Goal: Transaction & Acquisition: Purchase product/service

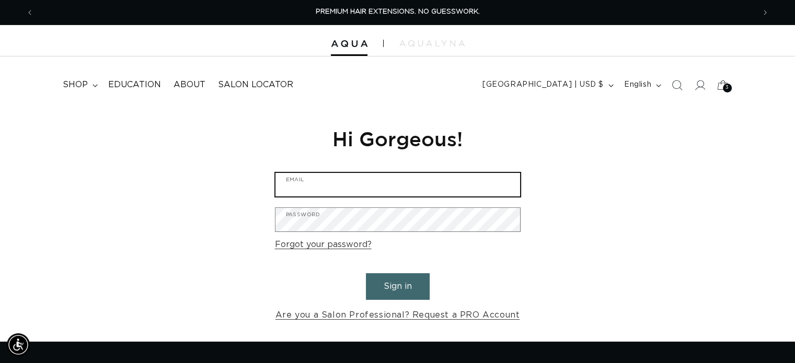
type input "sparksalonmanager@gmail.com"
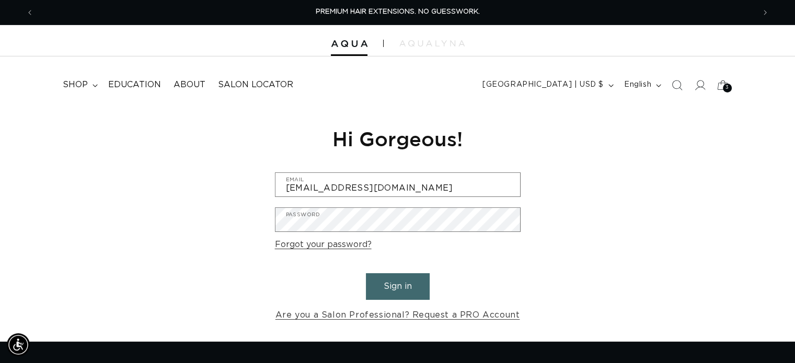
click at [393, 280] on button "Sign in" at bounding box center [398, 286] width 64 height 27
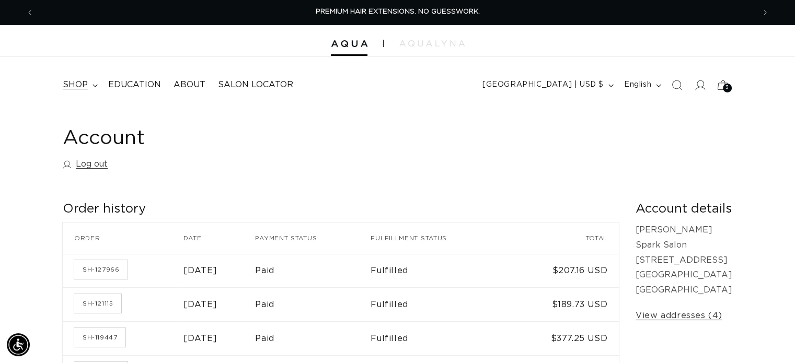
click at [95, 84] on icon at bounding box center [94, 85] width 5 height 3
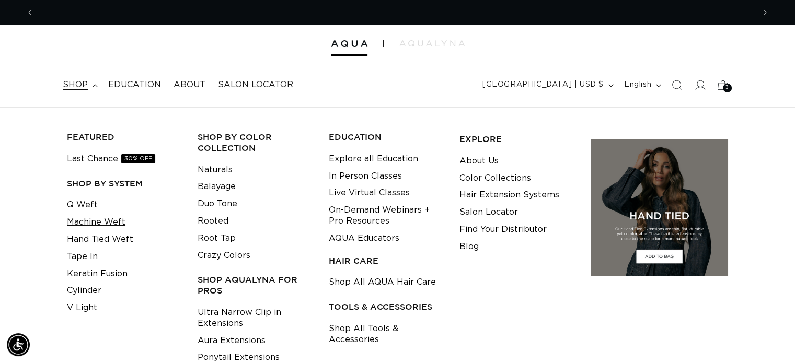
scroll to position [0, 1441]
click at [84, 223] on link "Machine Weft" at bounding box center [96, 222] width 59 height 17
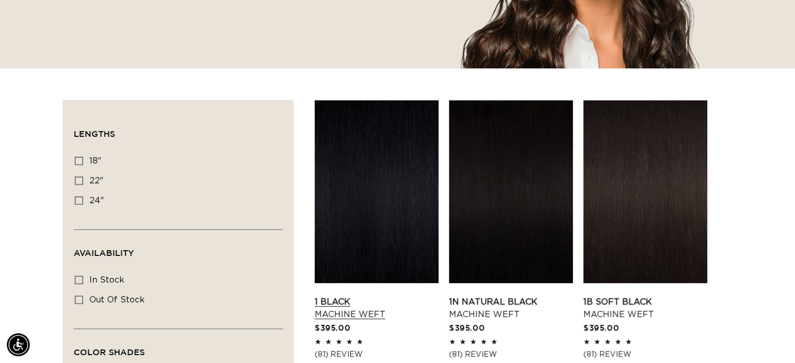
scroll to position [314, 0]
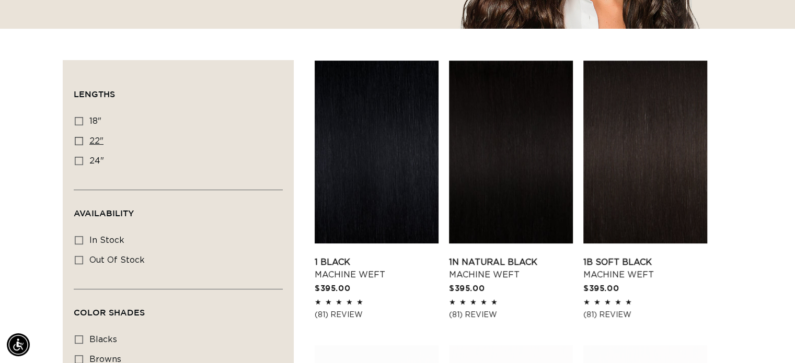
click at [80, 137] on rect at bounding box center [78, 140] width 7 height 7
click at [80, 137] on input "22" 22" (33 products)" at bounding box center [79, 141] width 8 height 8
checkbox input "true"
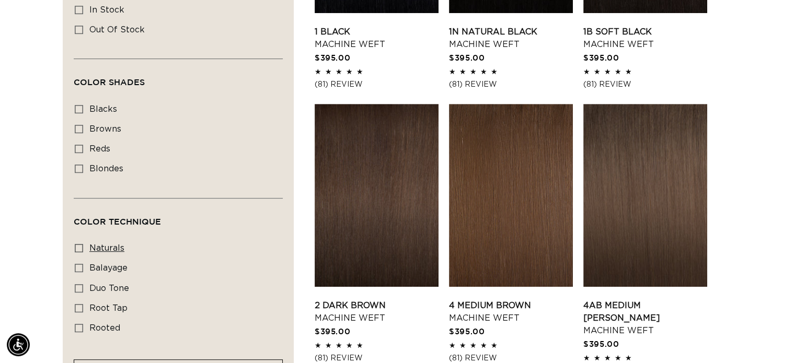
scroll to position [575, 0]
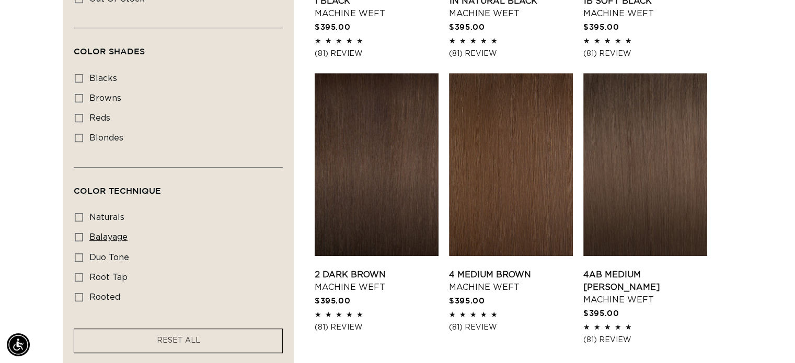
click at [77, 235] on icon at bounding box center [79, 237] width 8 height 8
click at [77, 235] on input "balayage balayage (2 products)" at bounding box center [79, 237] width 8 height 8
checkbox input "true"
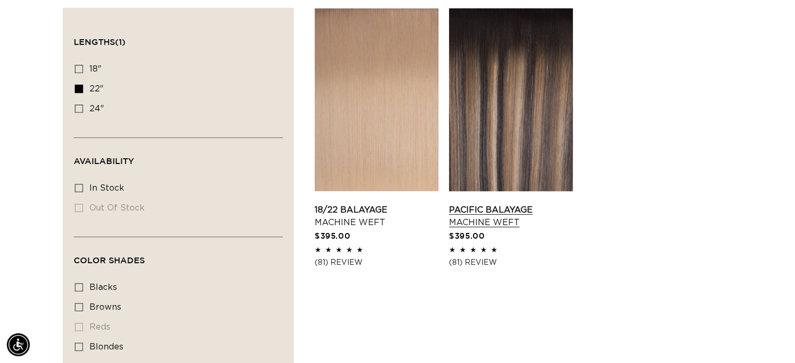
click at [493, 220] on link "Pacific Balayage Machine Weft" at bounding box center [511, 216] width 124 height 25
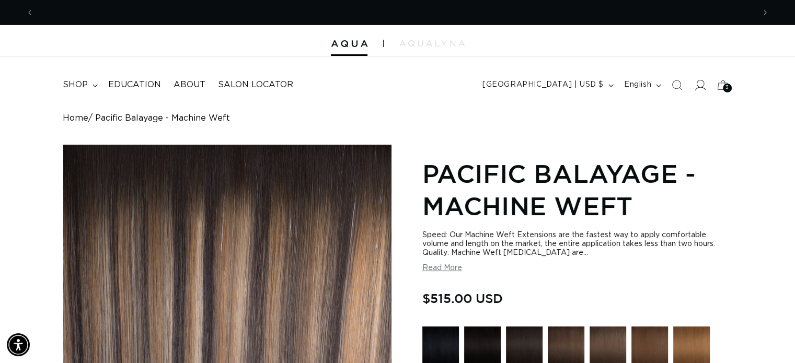
scroll to position [0, 1441]
click at [703, 88] on icon at bounding box center [700, 85] width 11 height 10
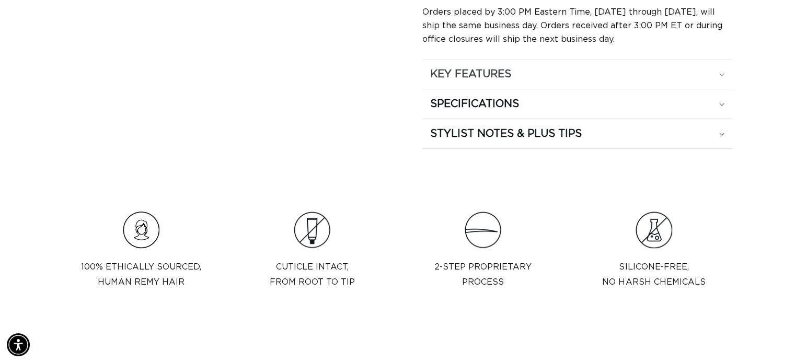
scroll to position [575, 0]
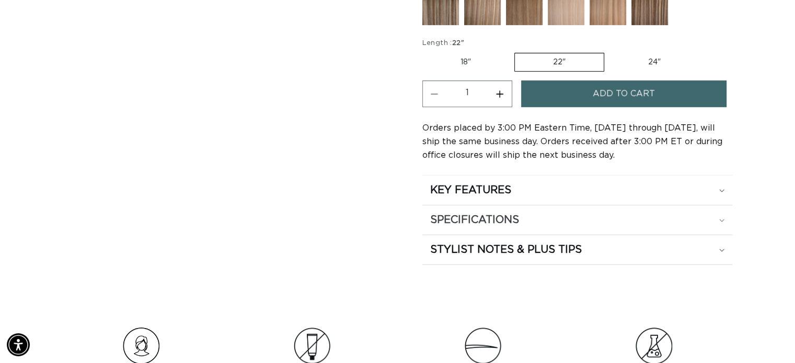
click at [719, 219] on icon at bounding box center [721, 220] width 5 height 3
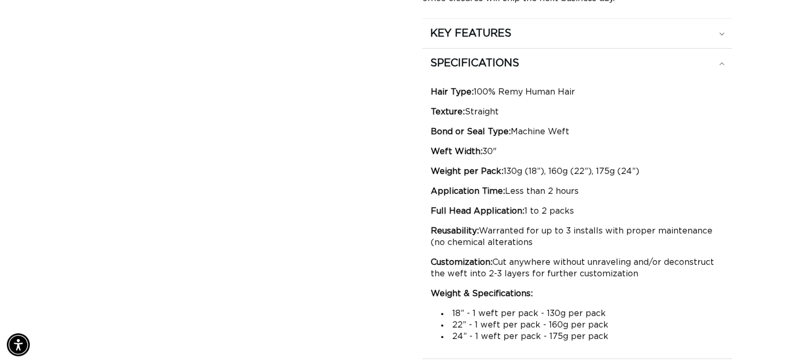
scroll to position [0, 0]
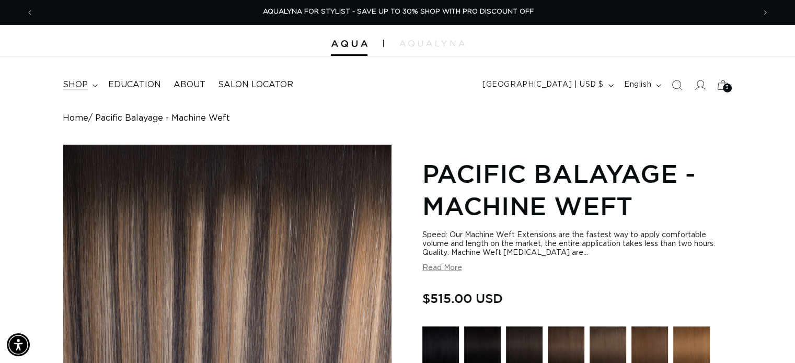
click at [91, 89] on summary "shop" at bounding box center [78, 85] width 45 height 24
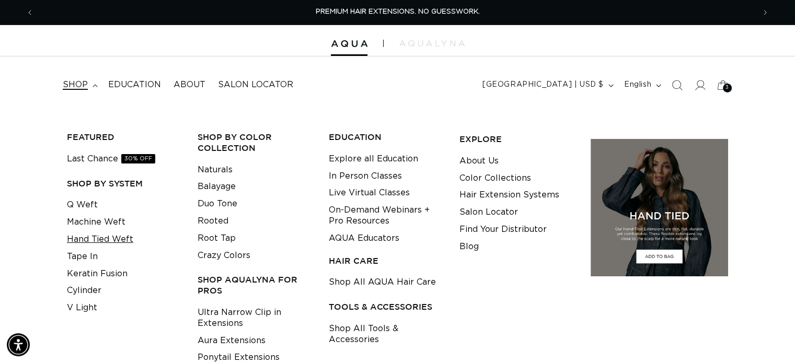
click at [102, 238] on link "Hand Tied Weft" at bounding box center [100, 239] width 66 height 17
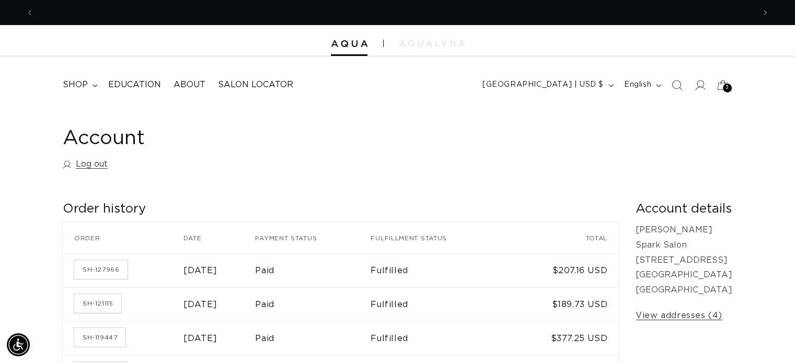
scroll to position [0, 721]
click at [31, 11] on span "Previous announcement" at bounding box center [30, 12] width 10 height 10
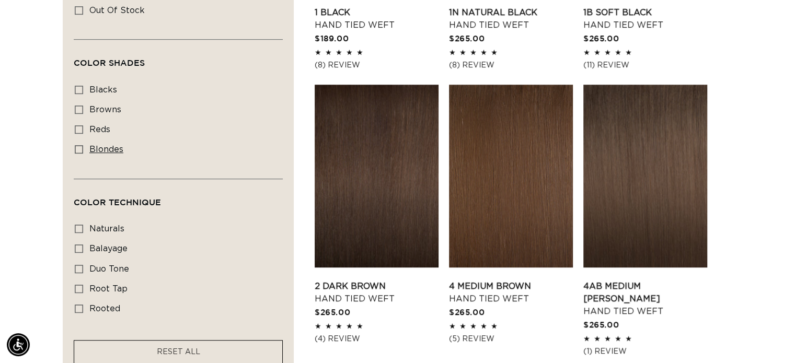
scroll to position [679, 0]
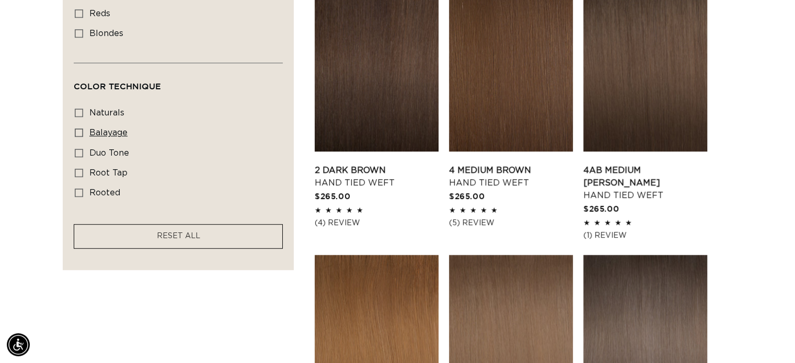
click at [77, 129] on icon at bounding box center [79, 133] width 8 height 8
click at [77, 129] on input "balayage balayage (5 products)" at bounding box center [79, 133] width 8 height 8
checkbox input "true"
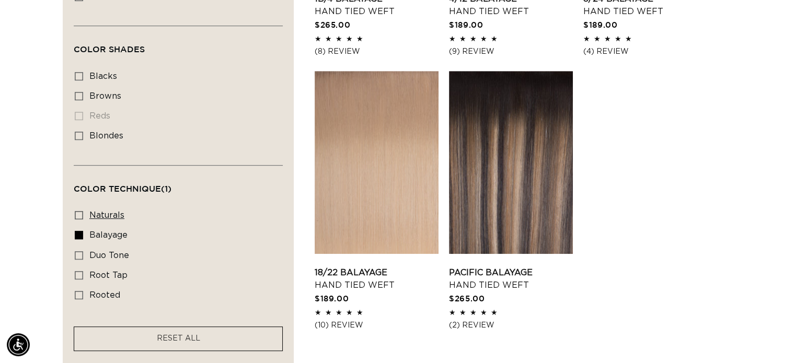
scroll to position [0, 1441]
click at [495, 266] on link "Pacific Balayage Hand Tied Weft" at bounding box center [511, 278] width 124 height 25
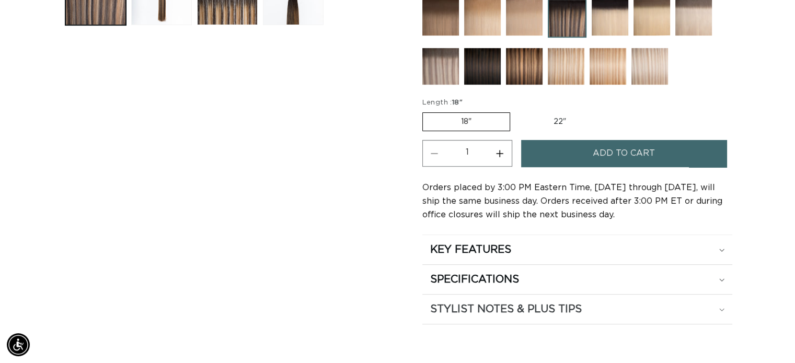
scroll to position [575, 0]
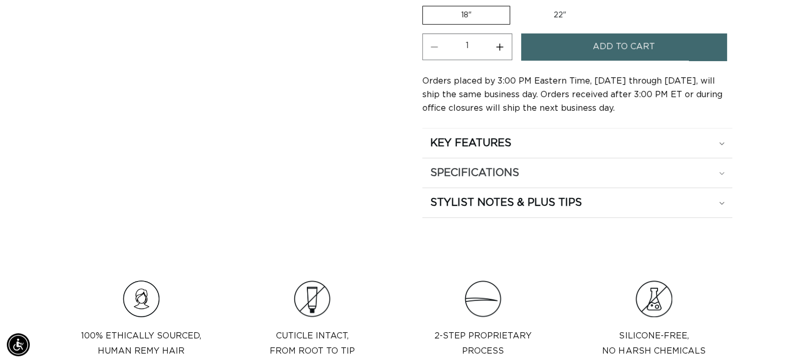
click at [721, 167] on div "SPECIFICATIONS" at bounding box center [577, 173] width 294 height 14
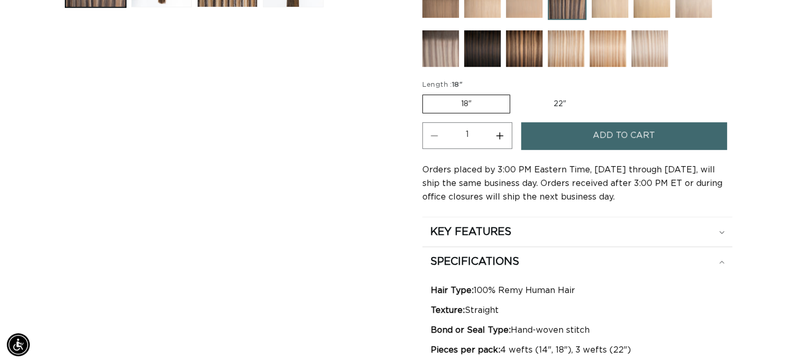
scroll to position [470, 0]
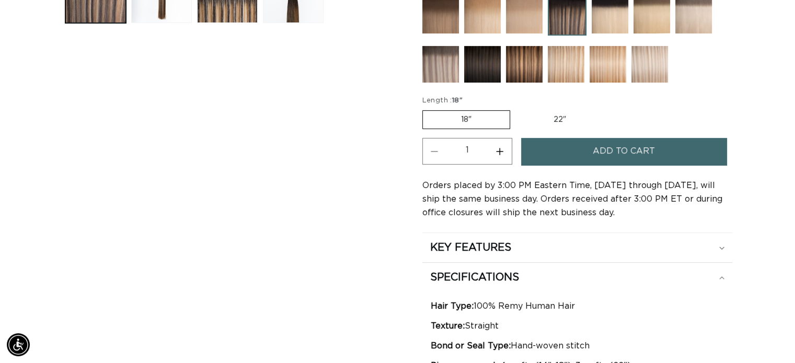
click at [555, 114] on label "22" Variant sold out or unavailable" at bounding box center [559, 120] width 89 height 18
click at [562, 114] on label "22" Variant sold out or unavailable" at bounding box center [559, 120] width 89 height 18
click at [516, 109] on input "22" Variant sold out or unavailable" at bounding box center [515, 108] width 1 height 1
radio input "true"
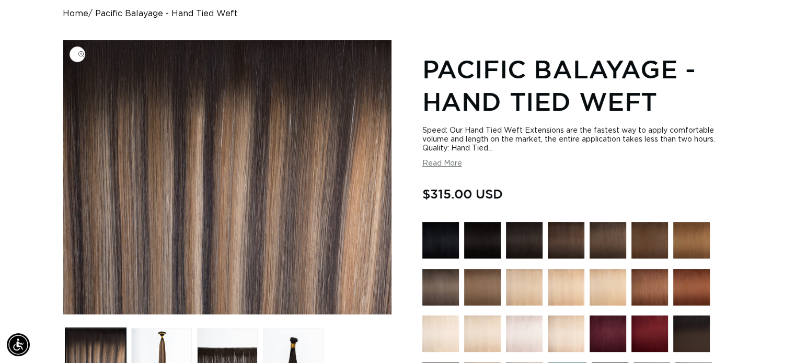
scroll to position [0, 721]
